Goal: Check status: Check status

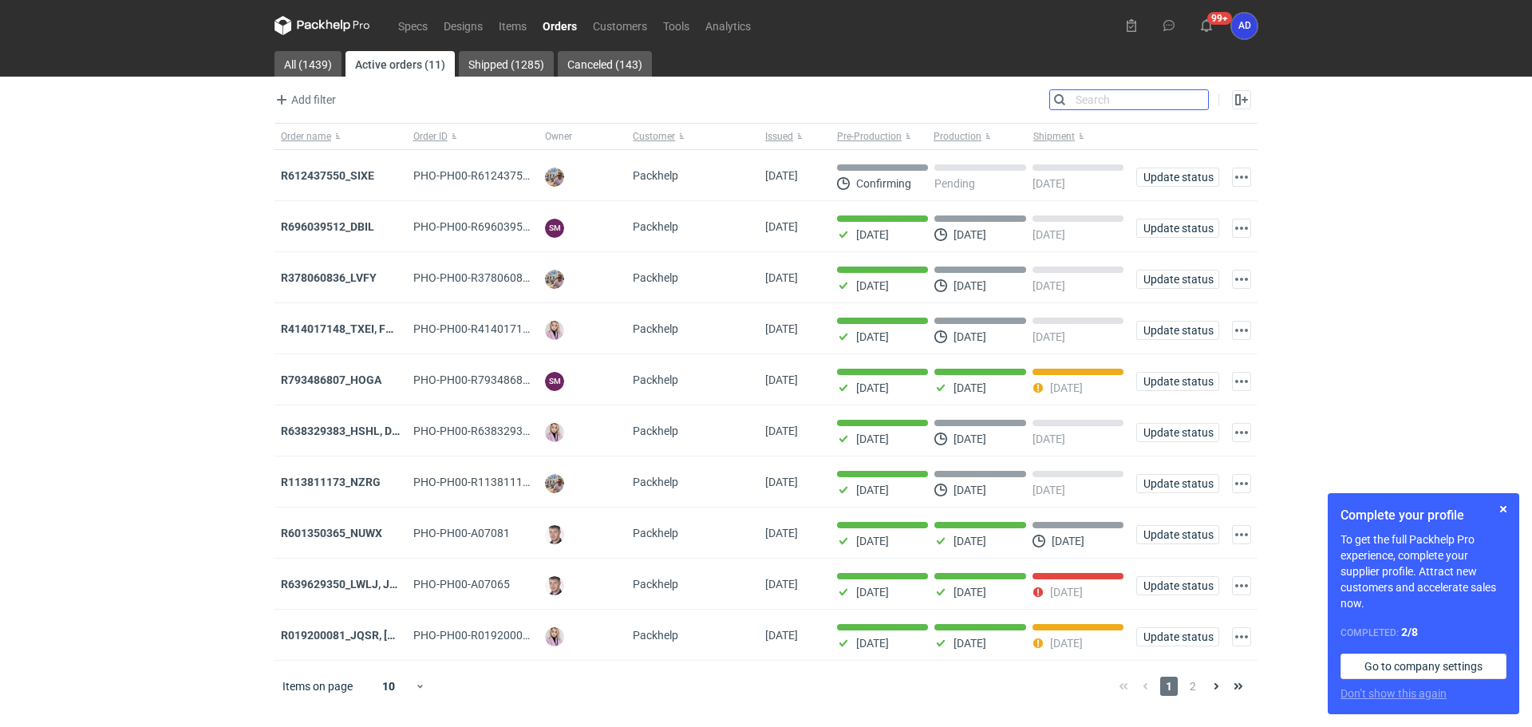
click at [1192, 96] on input "Search" at bounding box center [1129, 99] width 158 height 19
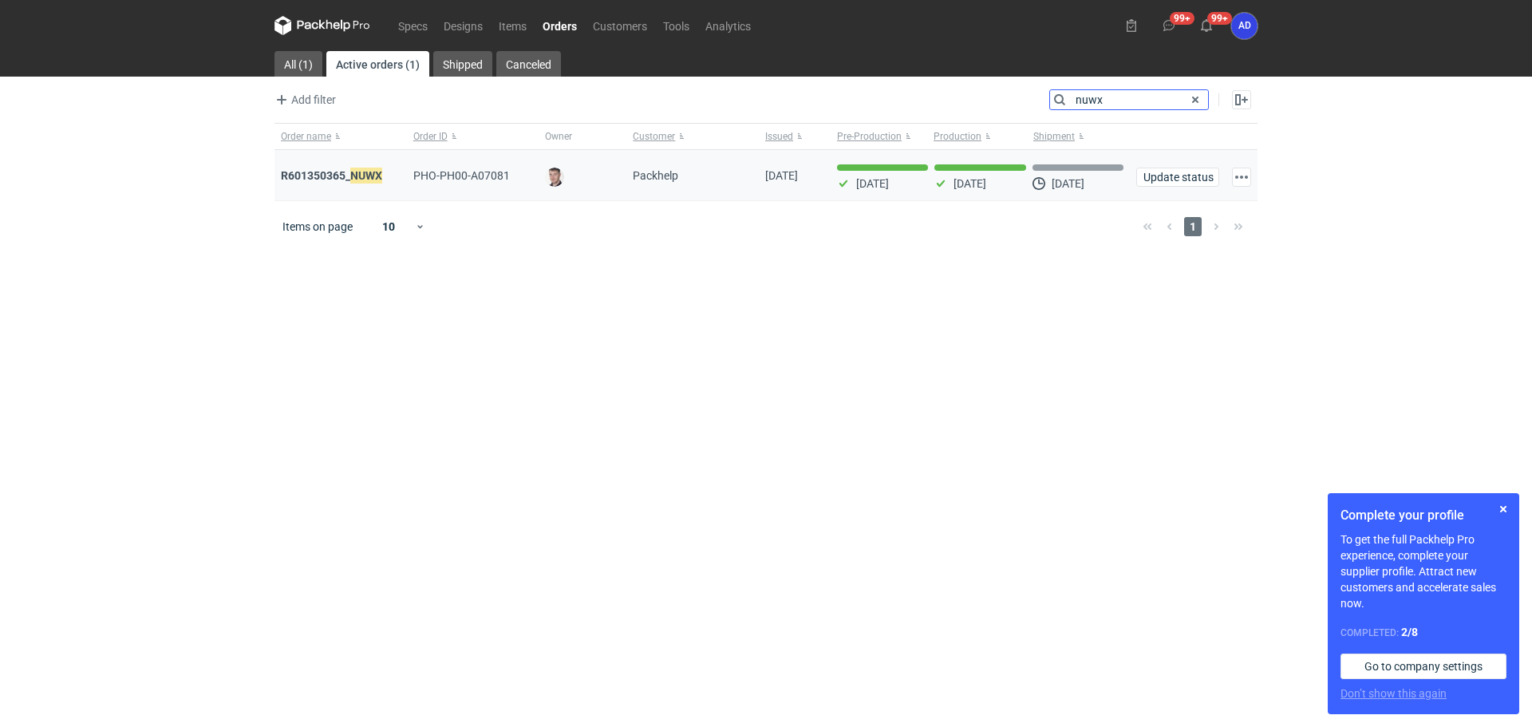
type input "nuwx"
click at [349, 183] on div "R601350365_ NUWX" at bounding box center [341, 176] width 120 height 16
click at [339, 176] on strong "R601350365_ NUWX" at bounding box center [331, 176] width 101 height 18
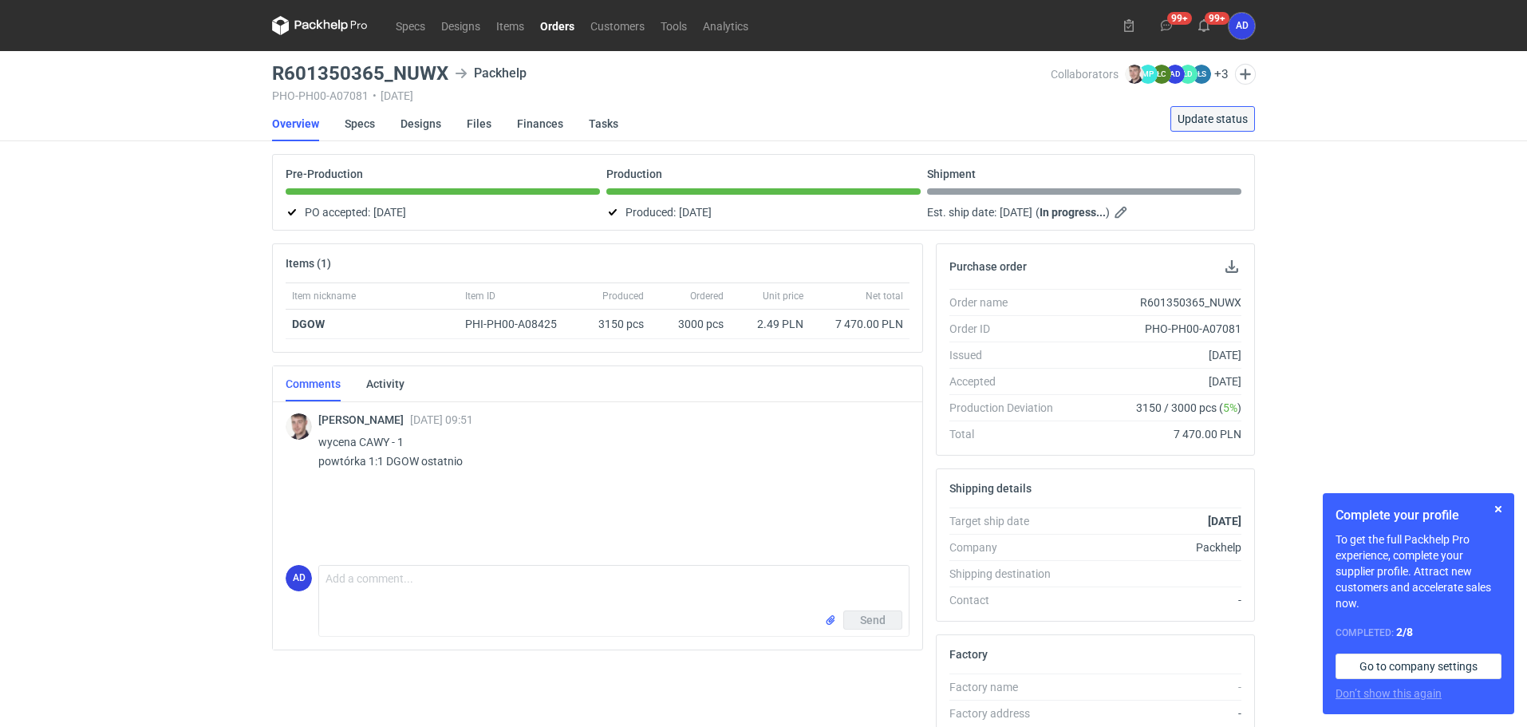
click at [1200, 113] on span "Update status" at bounding box center [1213, 118] width 70 height 11
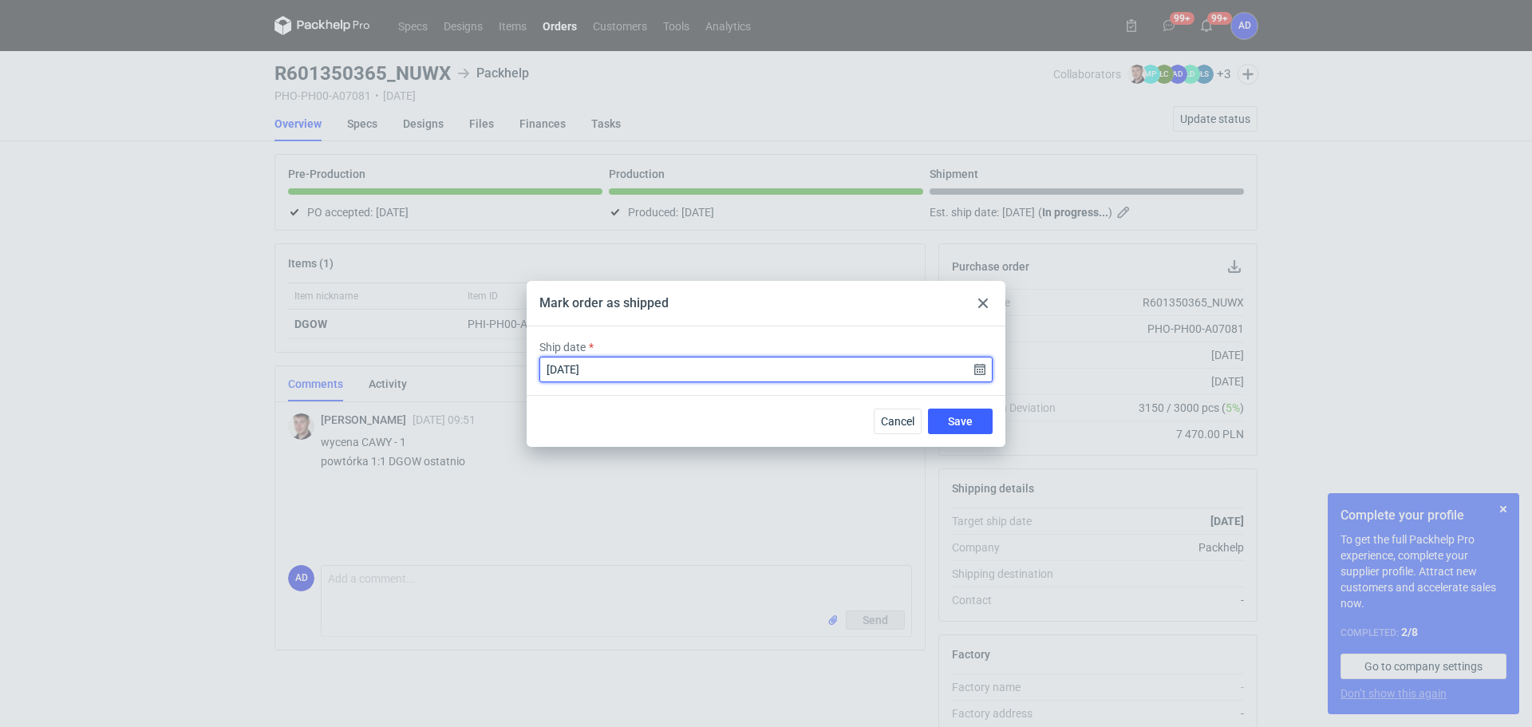
click at [977, 372] on input "[DATE]" at bounding box center [765, 370] width 453 height 26
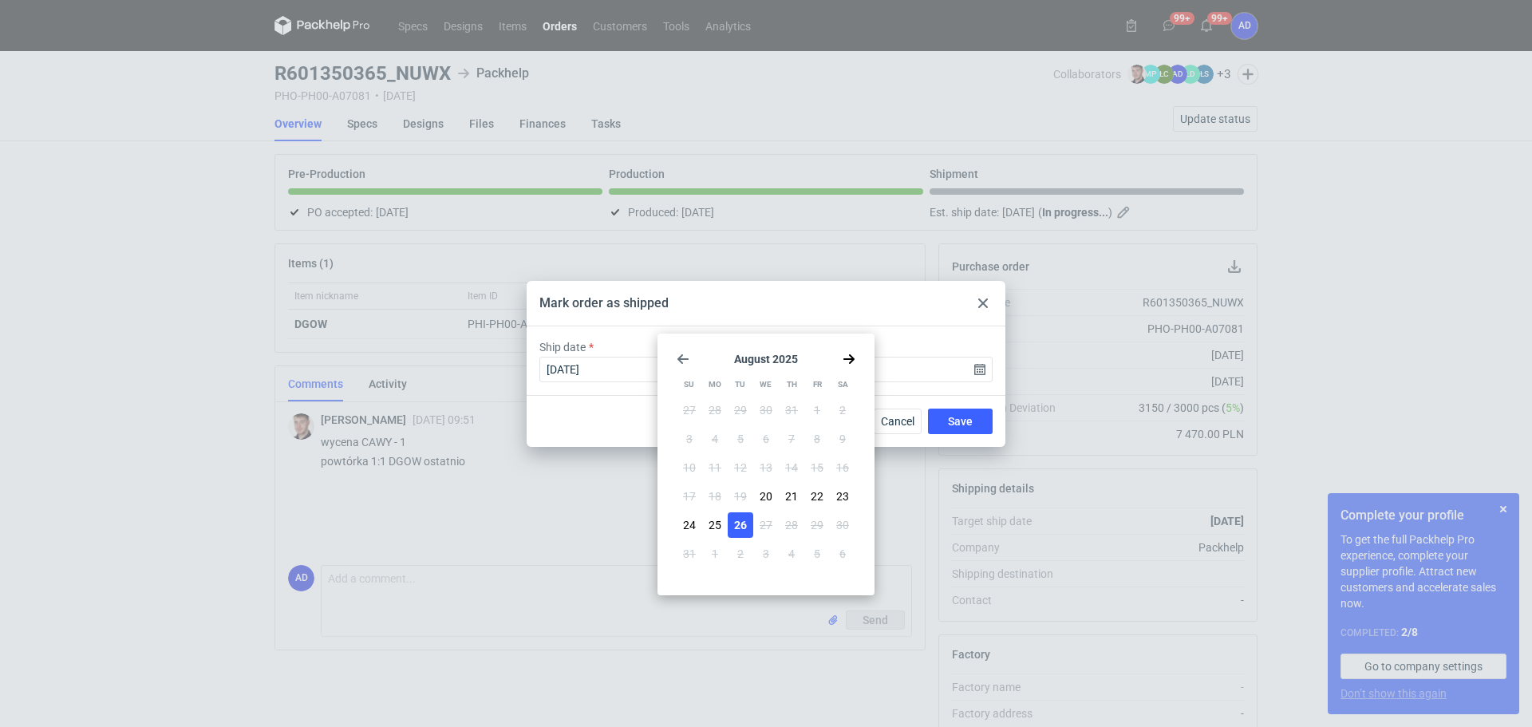
click at [789, 493] on span "21" at bounding box center [791, 496] width 13 height 16
type input "[DATE]"
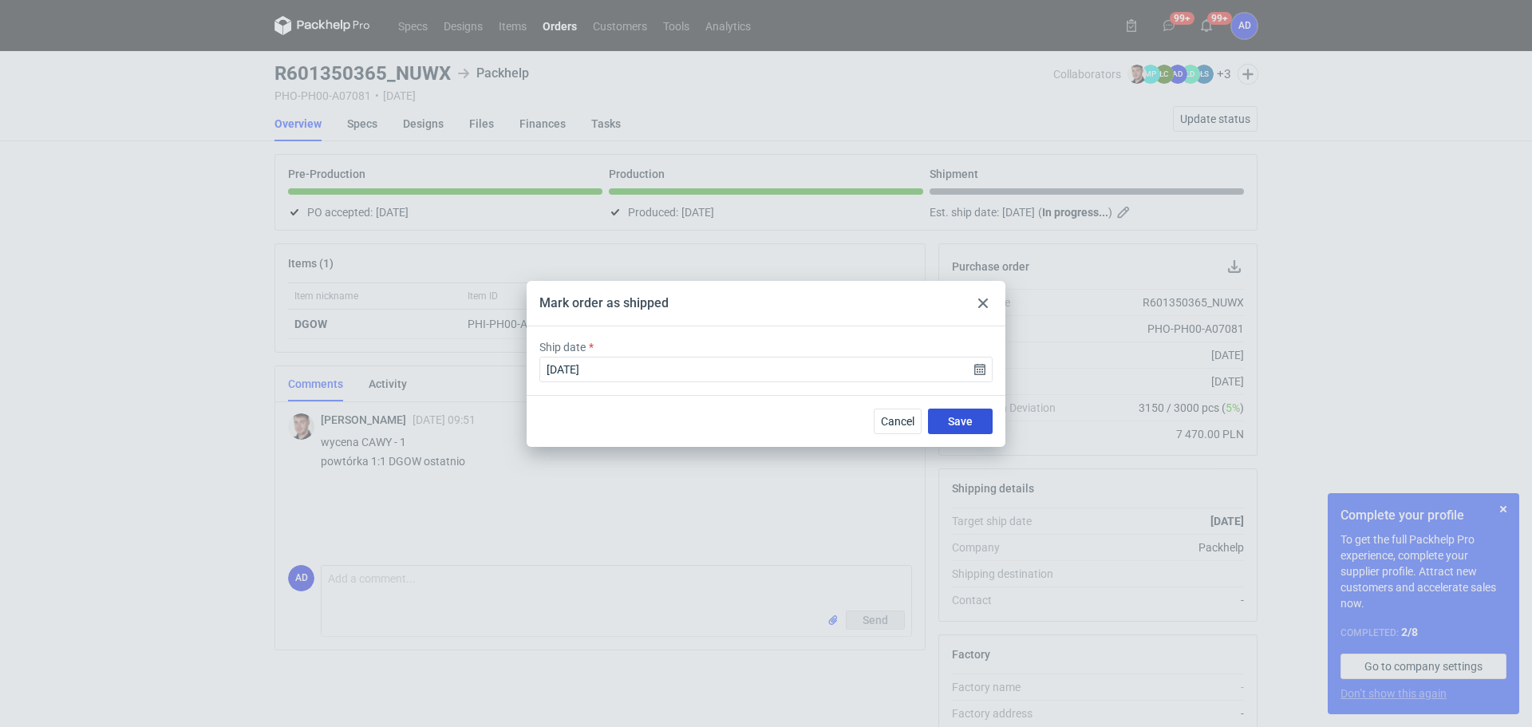
click at [946, 426] on button "Save" at bounding box center [960, 421] width 65 height 26
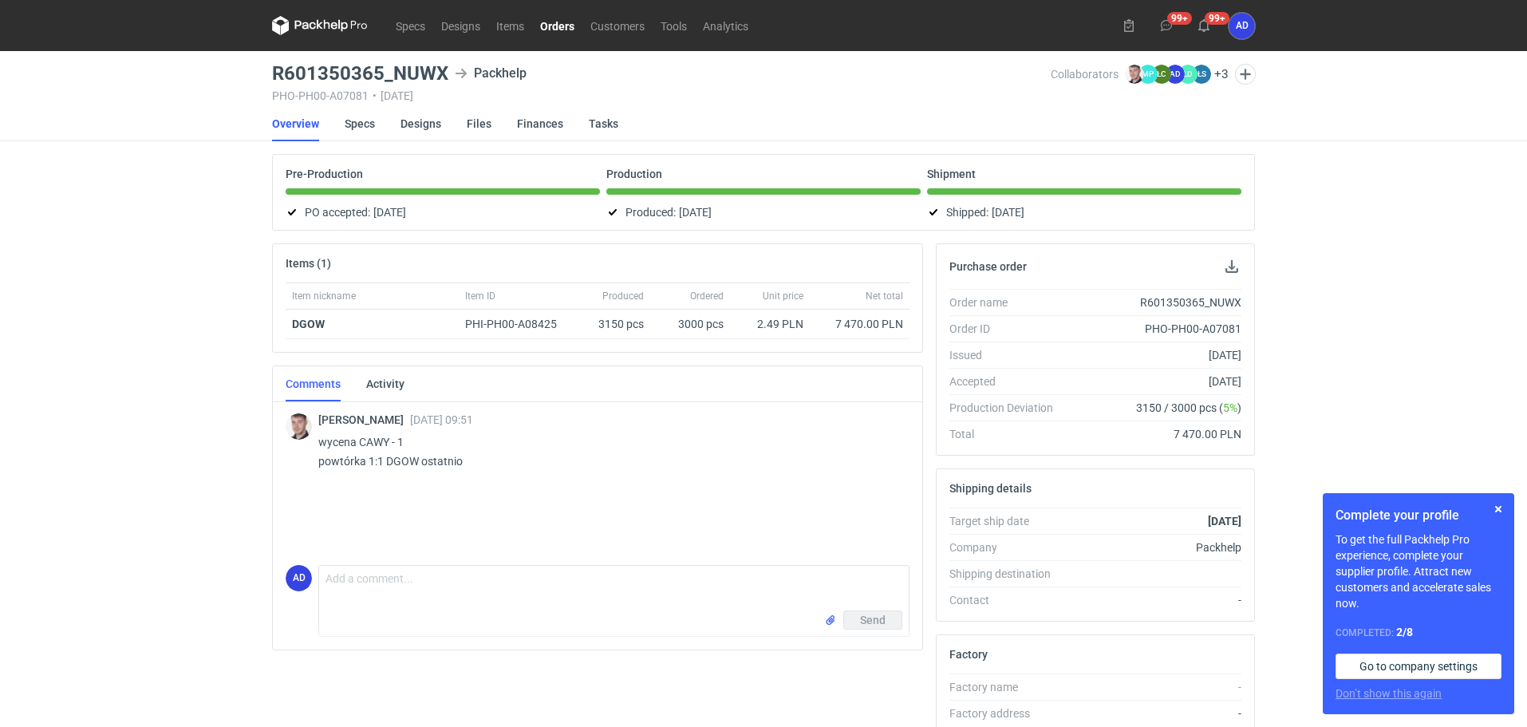
click at [560, 20] on link "Orders" at bounding box center [557, 25] width 50 height 19
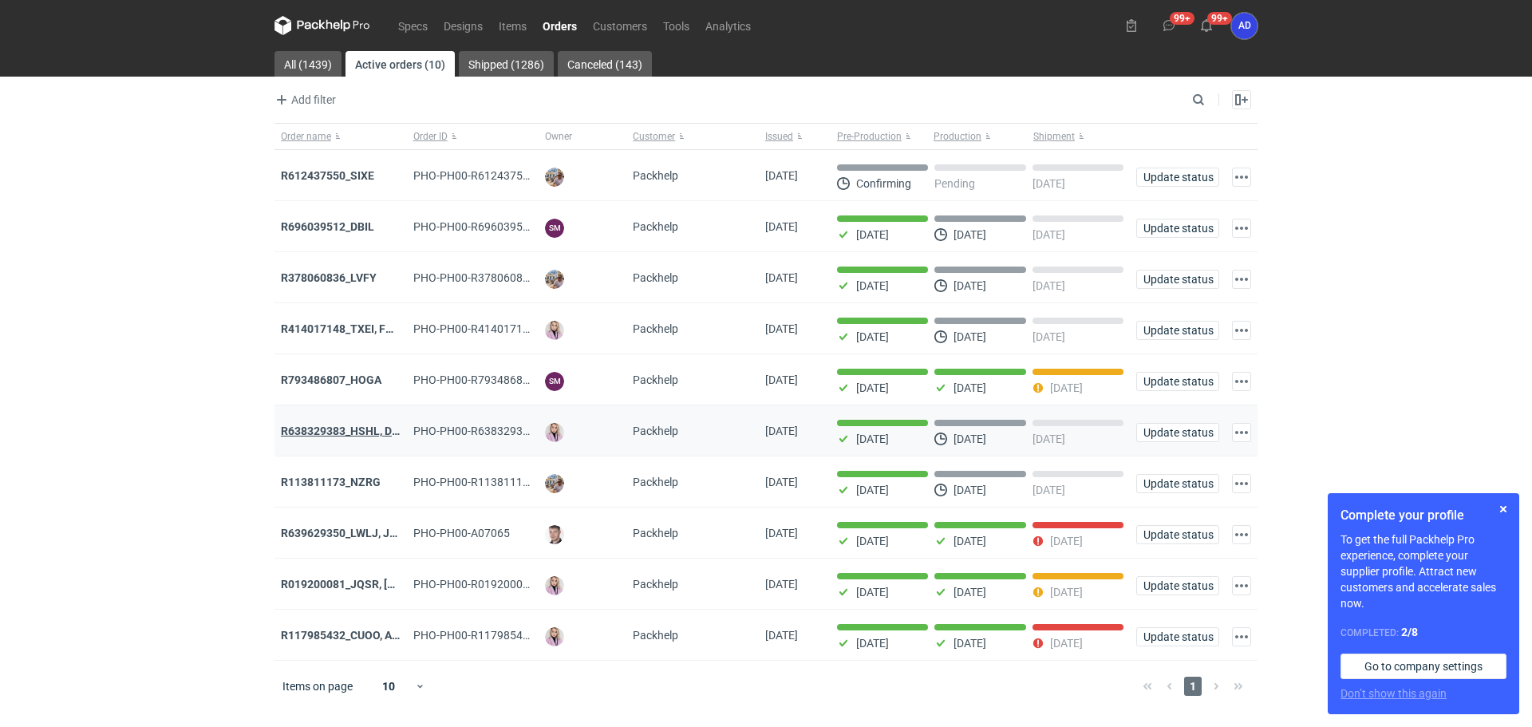
click at [353, 437] on strong "R638329383_HSHL, DETO" at bounding box center [347, 430] width 132 height 13
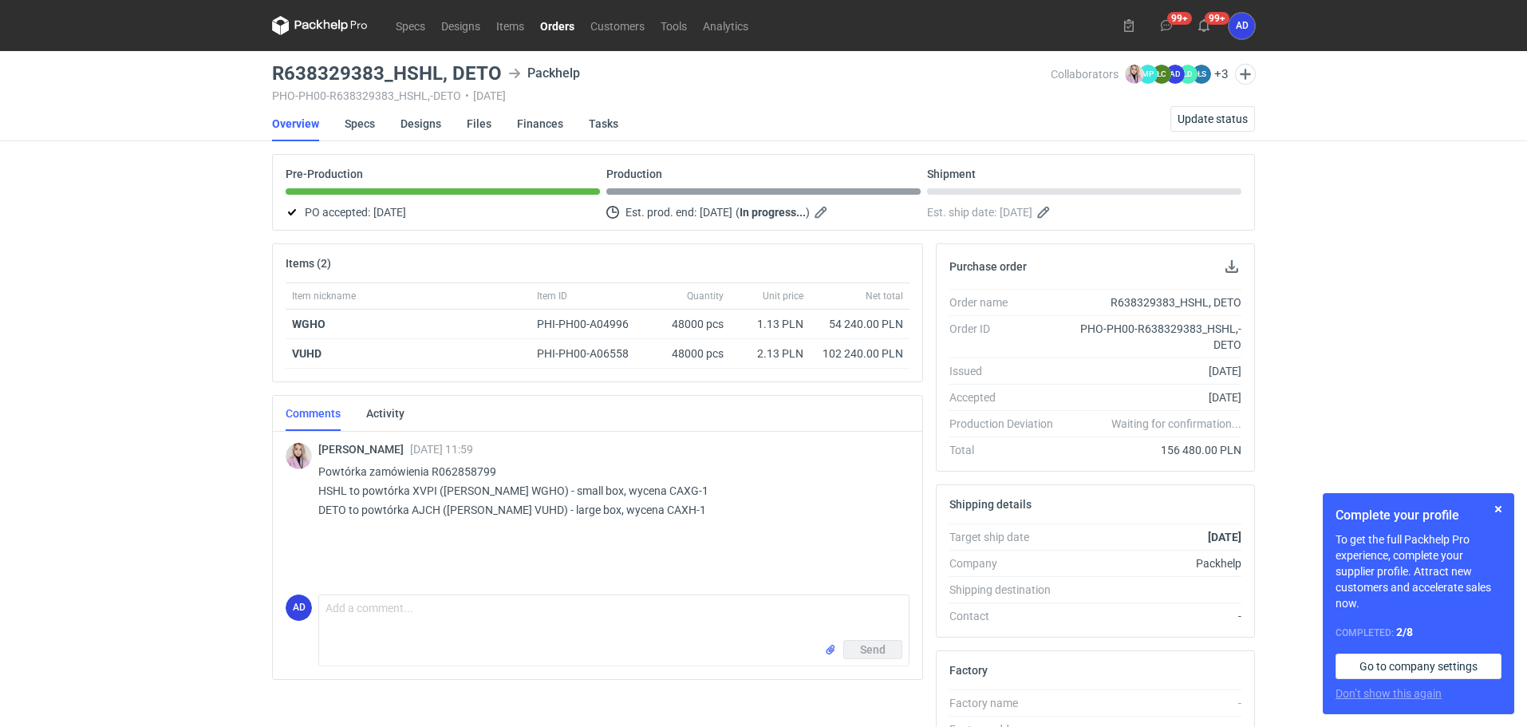
click at [562, 22] on link "Orders" at bounding box center [557, 25] width 50 height 19
